Goal: Navigation & Orientation: Find specific page/section

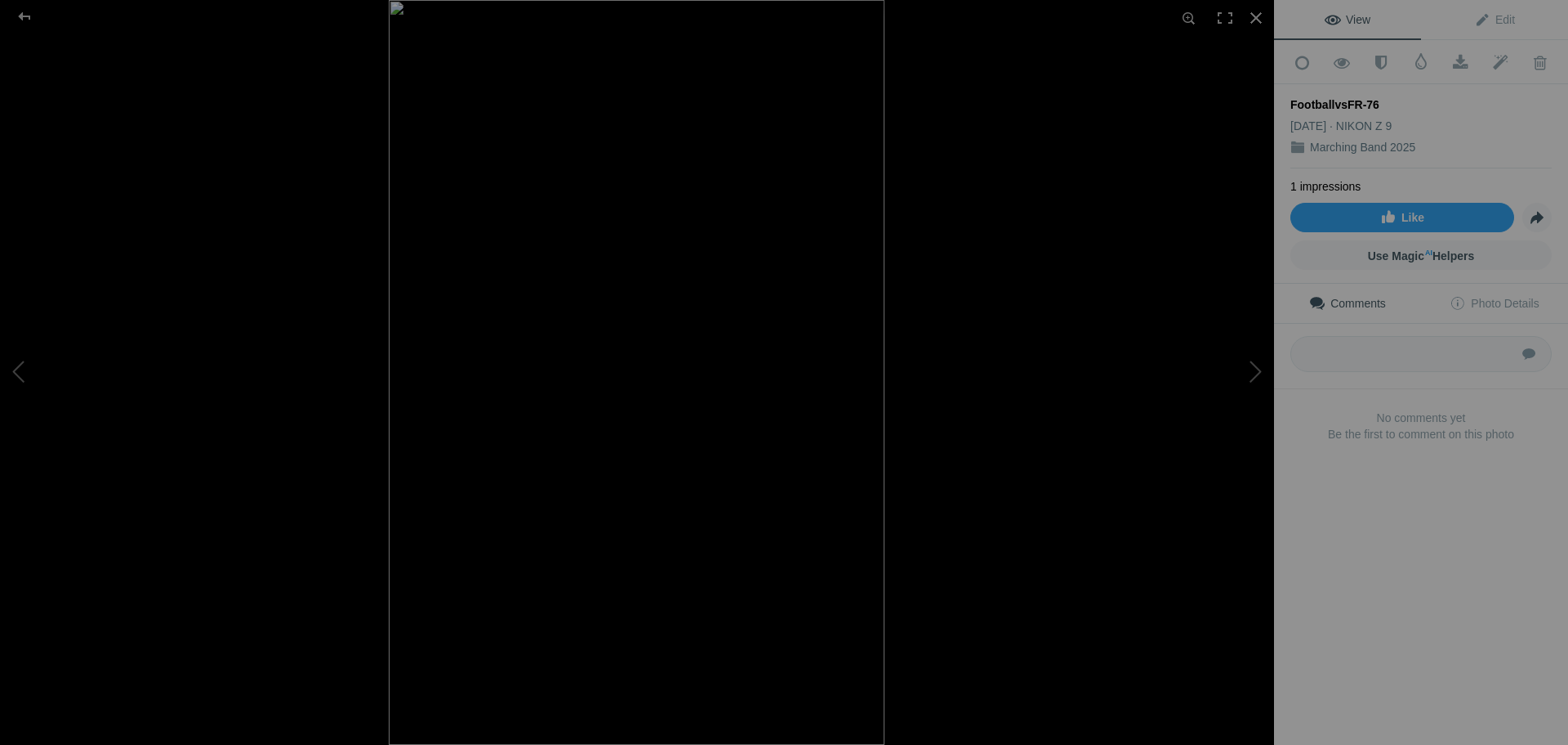
click at [609, 216] on img at bounding box center [636, 372] width 495 height 745
click at [24, 18] on div at bounding box center [24, 16] width 59 height 33
